Goal: Task Accomplishment & Management: Use online tool/utility

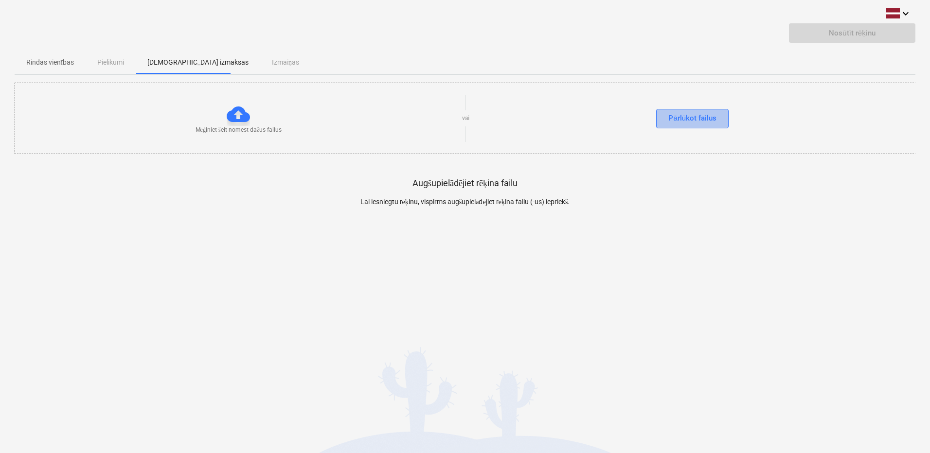
click at [704, 123] on div "Pārlūkot failus" at bounding box center [692, 118] width 48 height 13
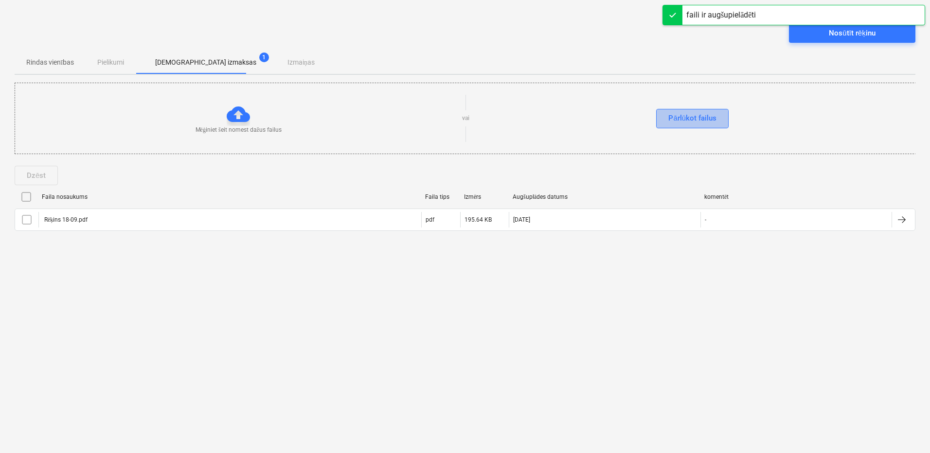
click at [671, 120] on div "Pārlūkot failus" at bounding box center [692, 118] width 48 height 13
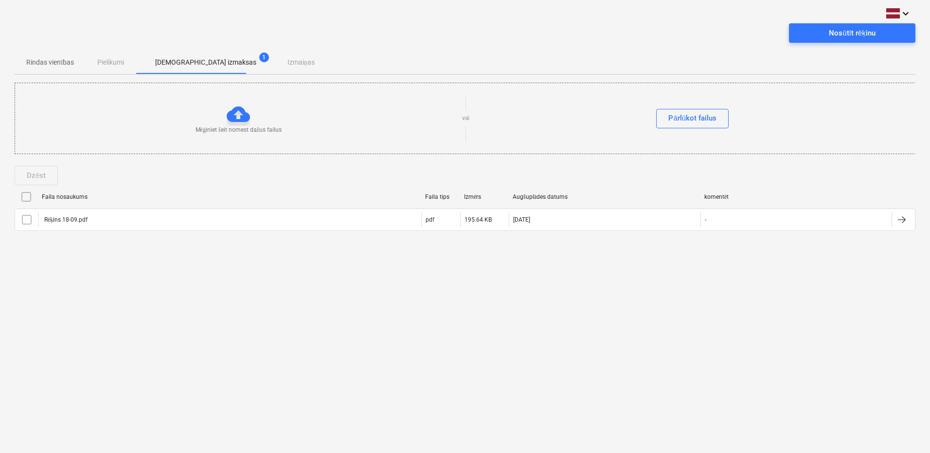
drag, startPoint x: 399, startPoint y: 339, endPoint x: 146, endPoint y: 288, distance: 257.9
click at [378, 338] on div "keyboard_arrow_down Nosūtīt rēķinu Rindas vienības Pielikumi Apstiprinātas izma…" at bounding box center [465, 226] width 930 height 453
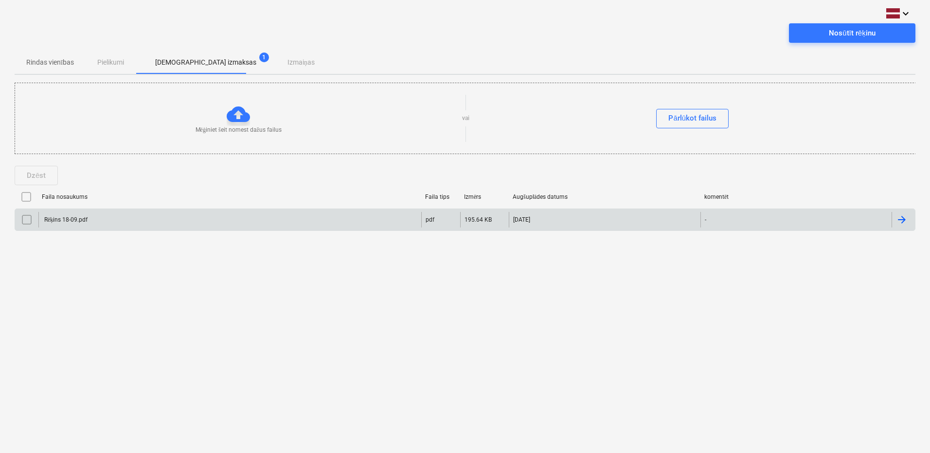
click at [70, 222] on div "Rēķins 18-09.pdf" at bounding box center [65, 219] width 45 height 7
click at [767, 237] on div at bounding box center [465, 239] width 900 height 8
click at [604, 274] on div "keyboard_arrow_down Nosūtīt rēķinu Rindas vienības Pielikumi Apstiprinātas izma…" at bounding box center [465, 226] width 930 height 453
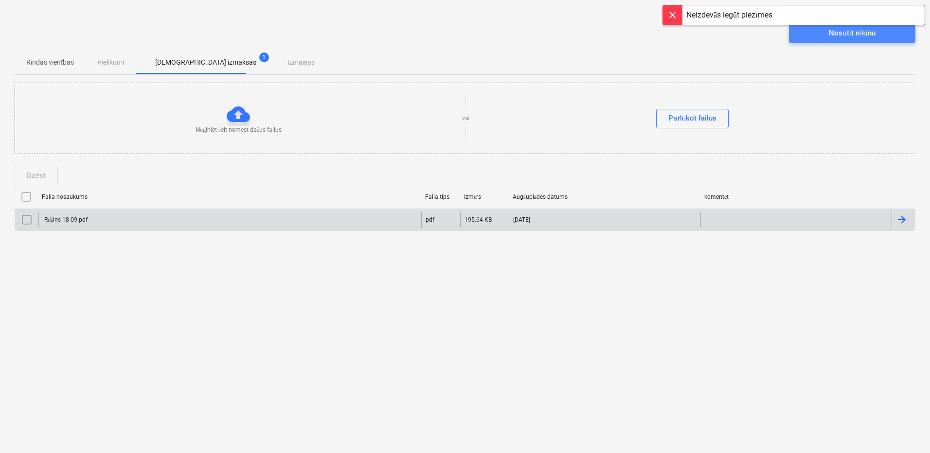
click at [830, 35] on div "Nosūtīt rēķinu" at bounding box center [851, 33] width 46 height 13
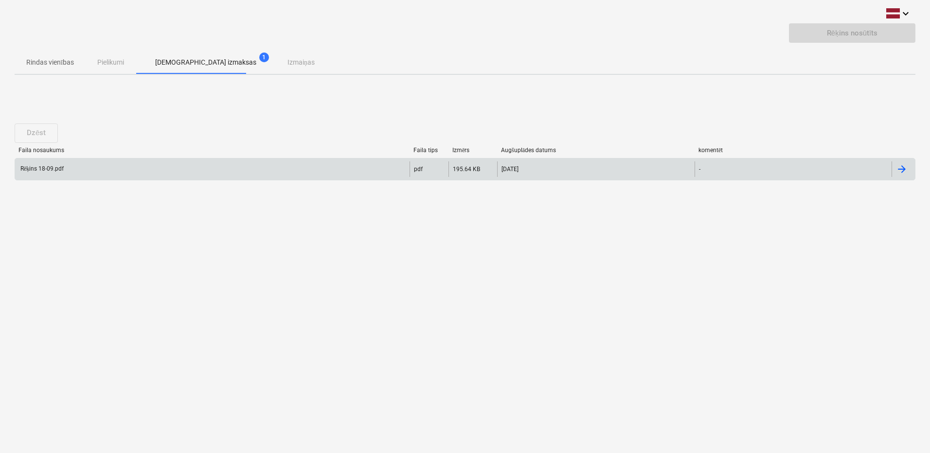
click at [42, 167] on div "Rēķins 18-09.pdf" at bounding box center [41, 168] width 45 height 7
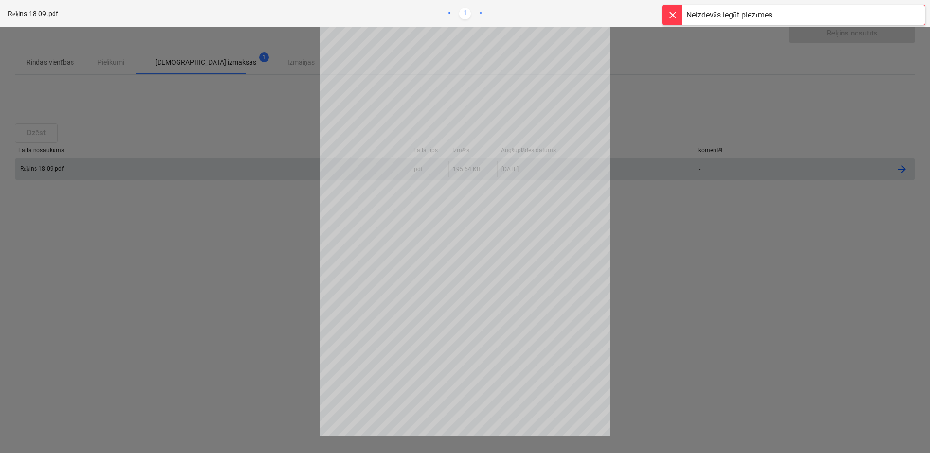
click at [705, 61] on div at bounding box center [465, 240] width 930 height 426
click at [843, 111] on div at bounding box center [465, 240] width 930 height 426
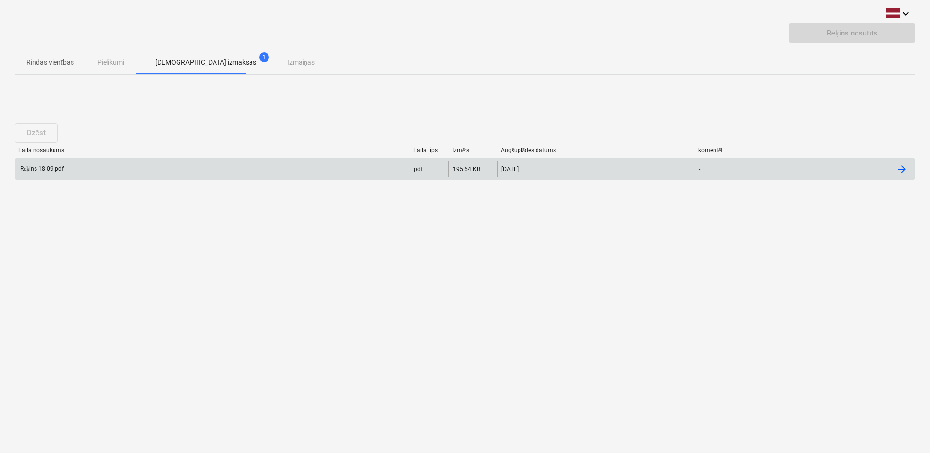
drag, startPoint x: 666, startPoint y: 263, endPoint x: 456, endPoint y: 170, distance: 229.4
click at [665, 263] on div "keyboard_arrow_down Rēķins nosūtīts Rindas vienības Pielikumi Apstiprinātas izm…" at bounding box center [465, 226] width 930 height 453
